Goal: Navigation & Orientation: Find specific page/section

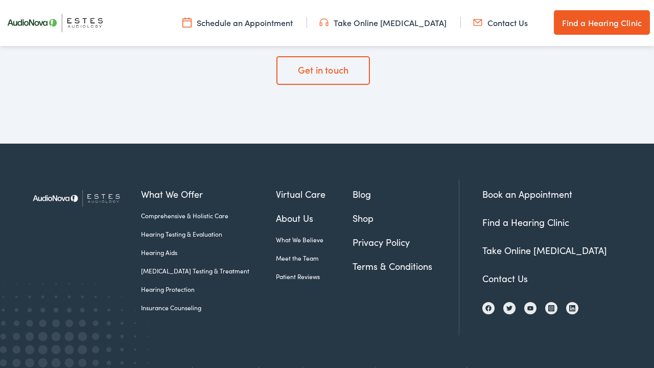
scroll to position [3458, 0]
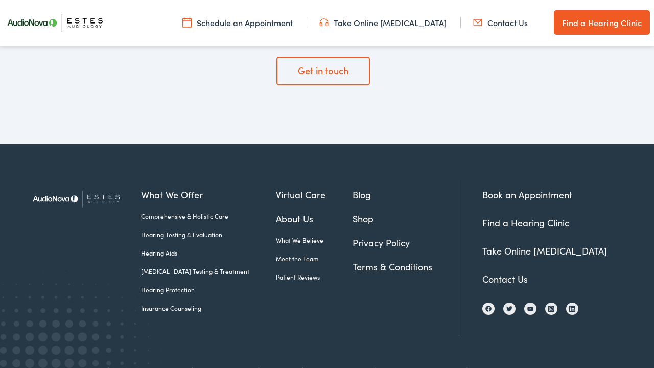
click at [287, 211] on link "About Us" at bounding box center [314, 218] width 76 height 14
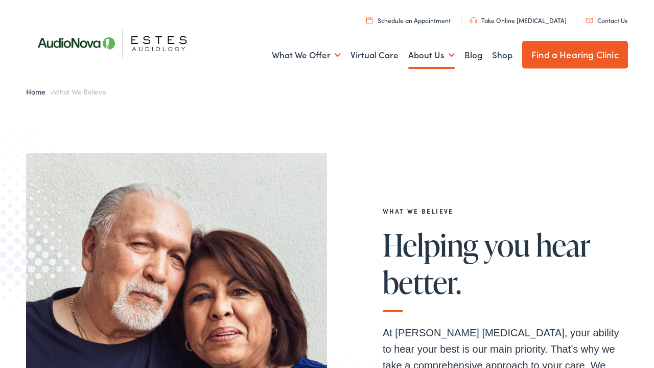
click at [607, 23] on link "Contact Us" at bounding box center [606, 20] width 41 height 9
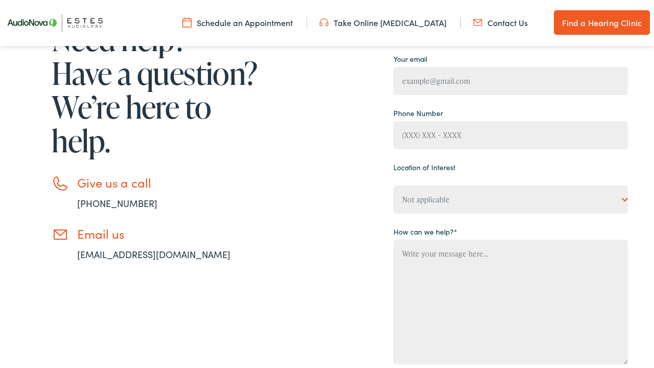
scroll to position [152, 0]
click at [121, 251] on link "info@estesaudiology.com" at bounding box center [153, 253] width 153 height 13
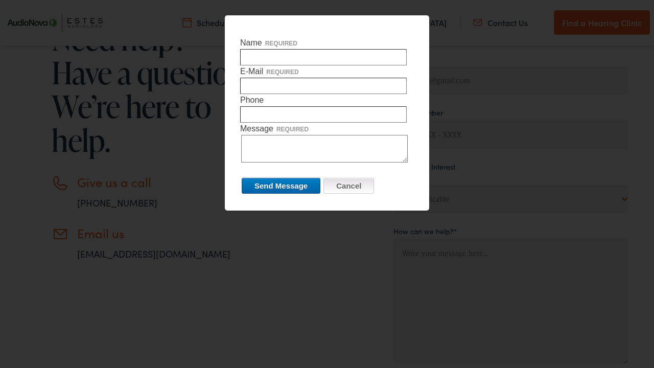
click at [364, 180] on input "Cancel" at bounding box center [348, 186] width 51 height 16
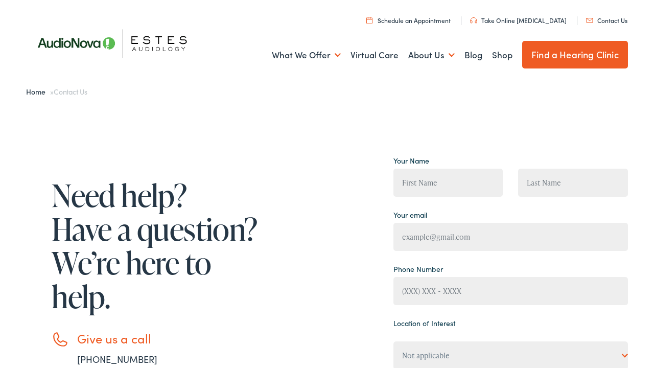
scroll to position [0, 0]
click at [161, 50] on img at bounding box center [118, 43] width 184 height 65
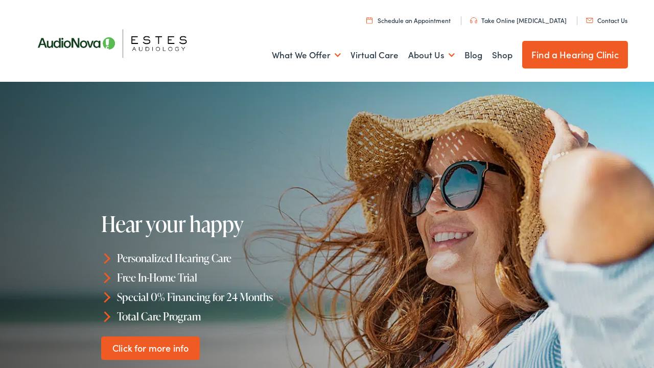
click at [555, 49] on link "Find a Hearing Clinic" at bounding box center [575, 55] width 106 height 28
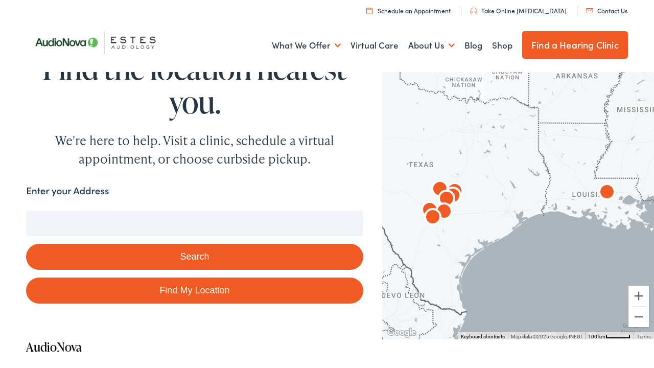
click at [173, 226] on input "Enter your Address" at bounding box center [194, 223] width 337 height 26
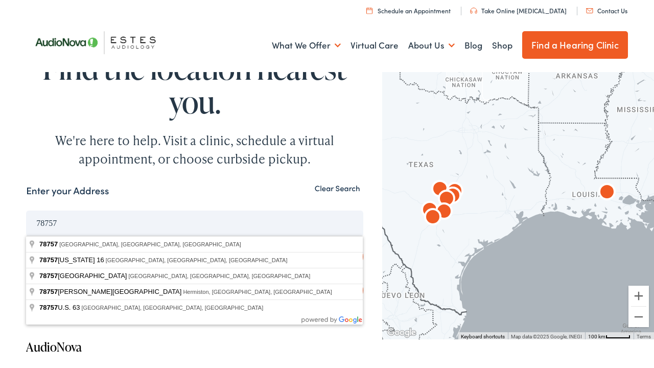
type input "78757"
click at [194, 256] on button "Search" at bounding box center [194, 257] width 337 height 26
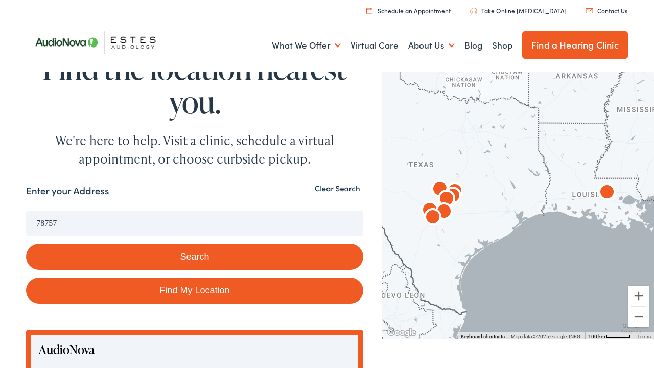
click at [145, 252] on button "Search" at bounding box center [194, 257] width 337 height 26
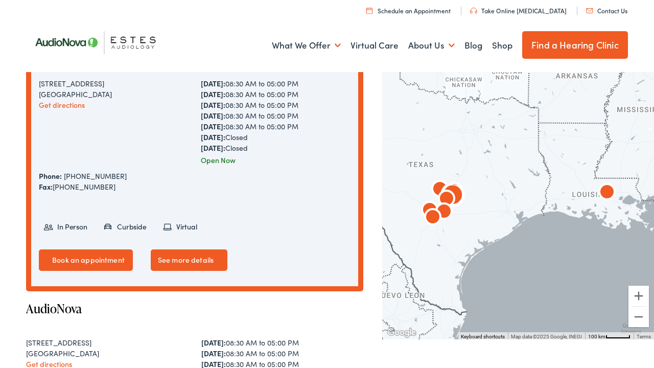
scroll to position [352, 0]
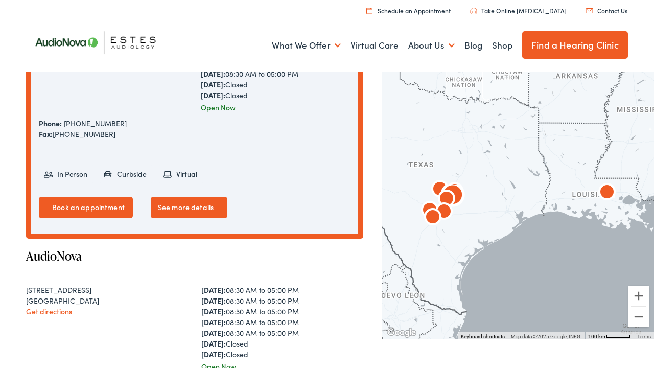
click at [202, 203] on link "See more details" at bounding box center [189, 207] width 77 height 21
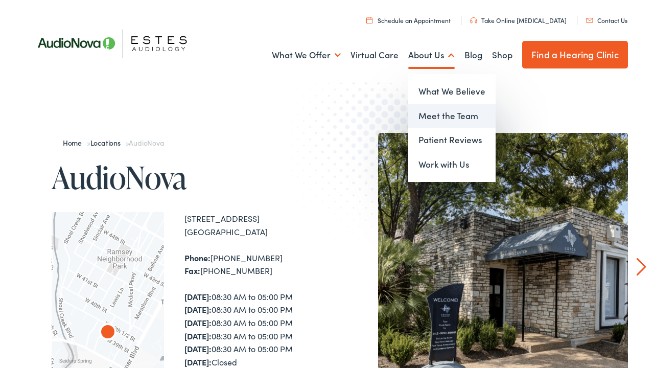
click at [441, 113] on link "Meet the Team" at bounding box center [451, 116] width 87 height 25
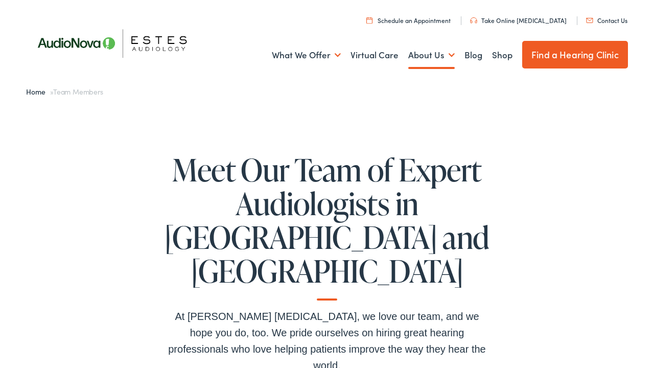
click at [160, 44] on img at bounding box center [118, 43] width 184 height 65
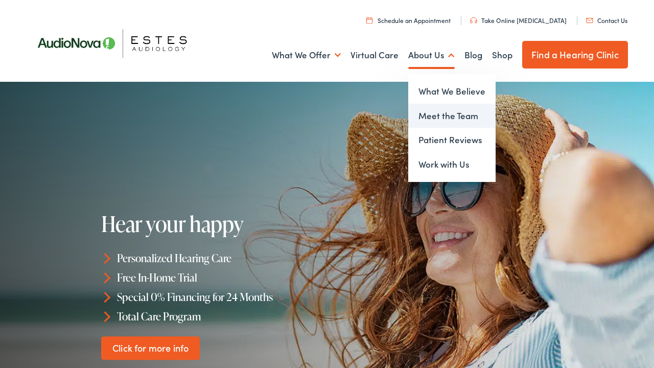
click at [441, 113] on link "Meet the Team" at bounding box center [451, 116] width 87 height 25
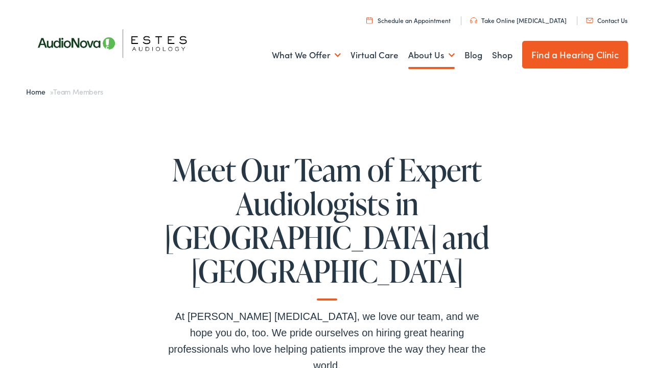
scroll to position [-3, 0]
